Goal: Find contact information: Find contact information

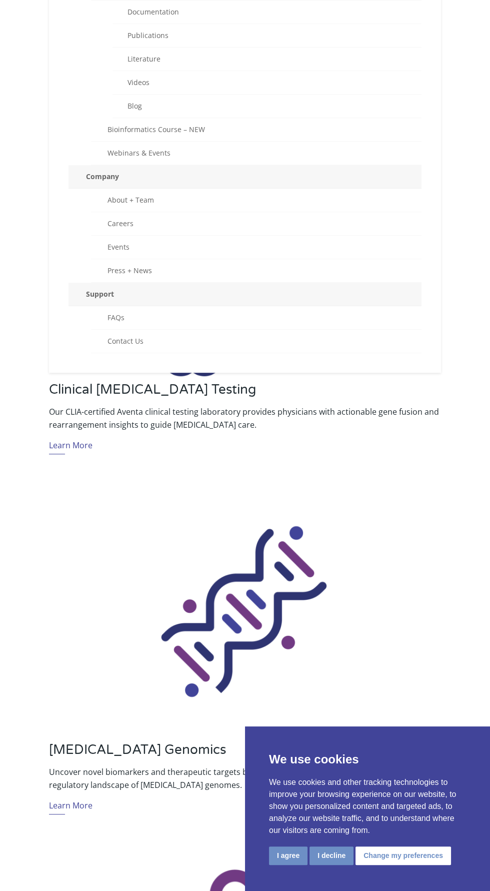
scroll to position [597, 0]
click at [128, 336] on link "Contact Us" at bounding box center [256, 342] width 331 height 24
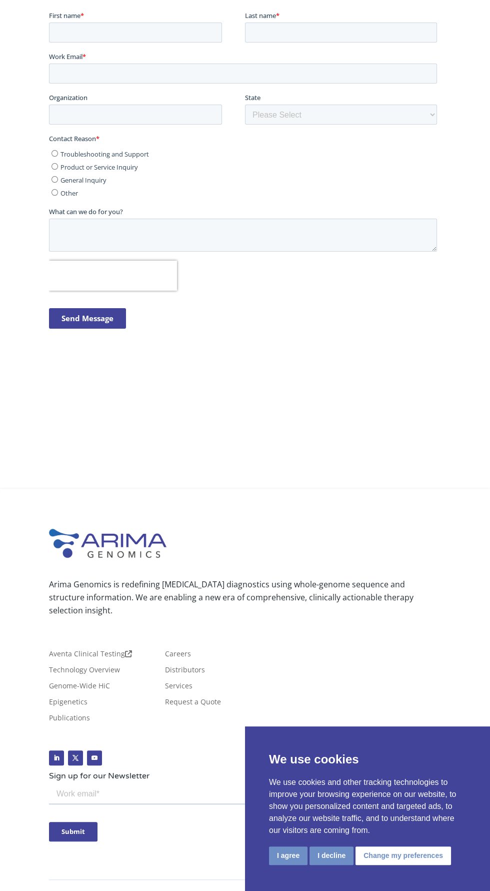
scroll to position [358, 0]
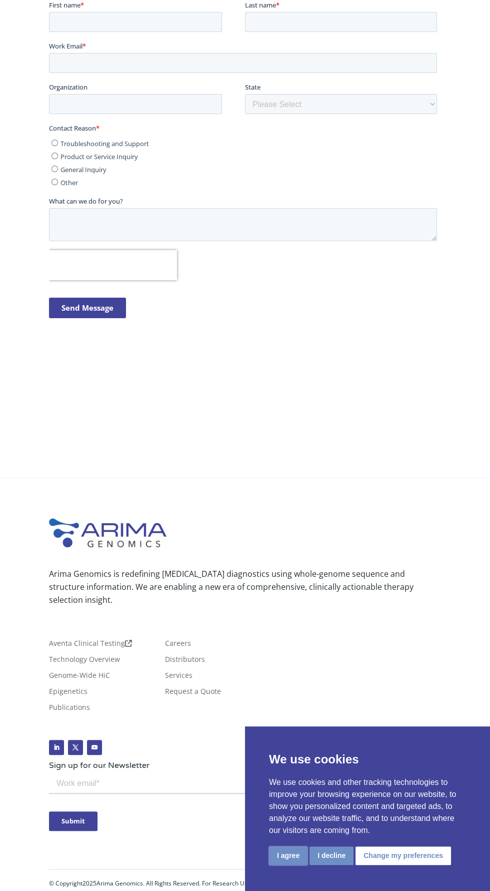
click at [287, 856] on button "I agree" at bounding box center [288, 856] width 39 height 19
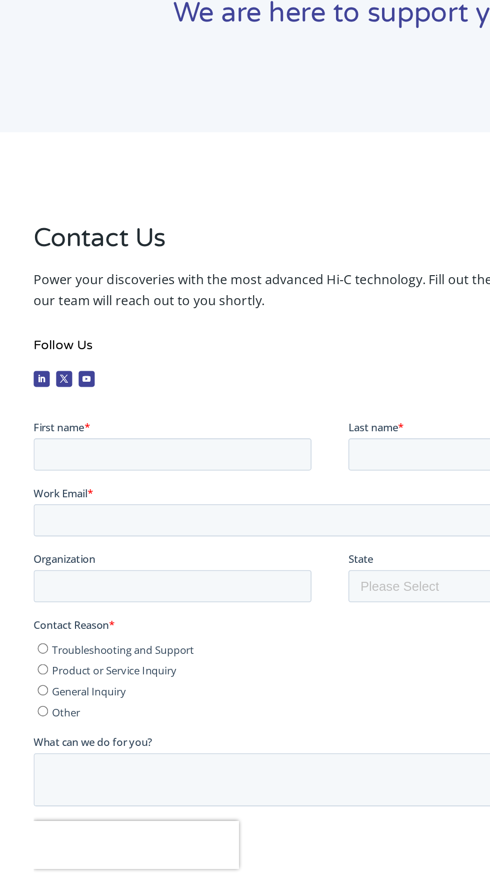
scroll to position [0, 0]
